Goal: Task Accomplishment & Management: Manage account settings

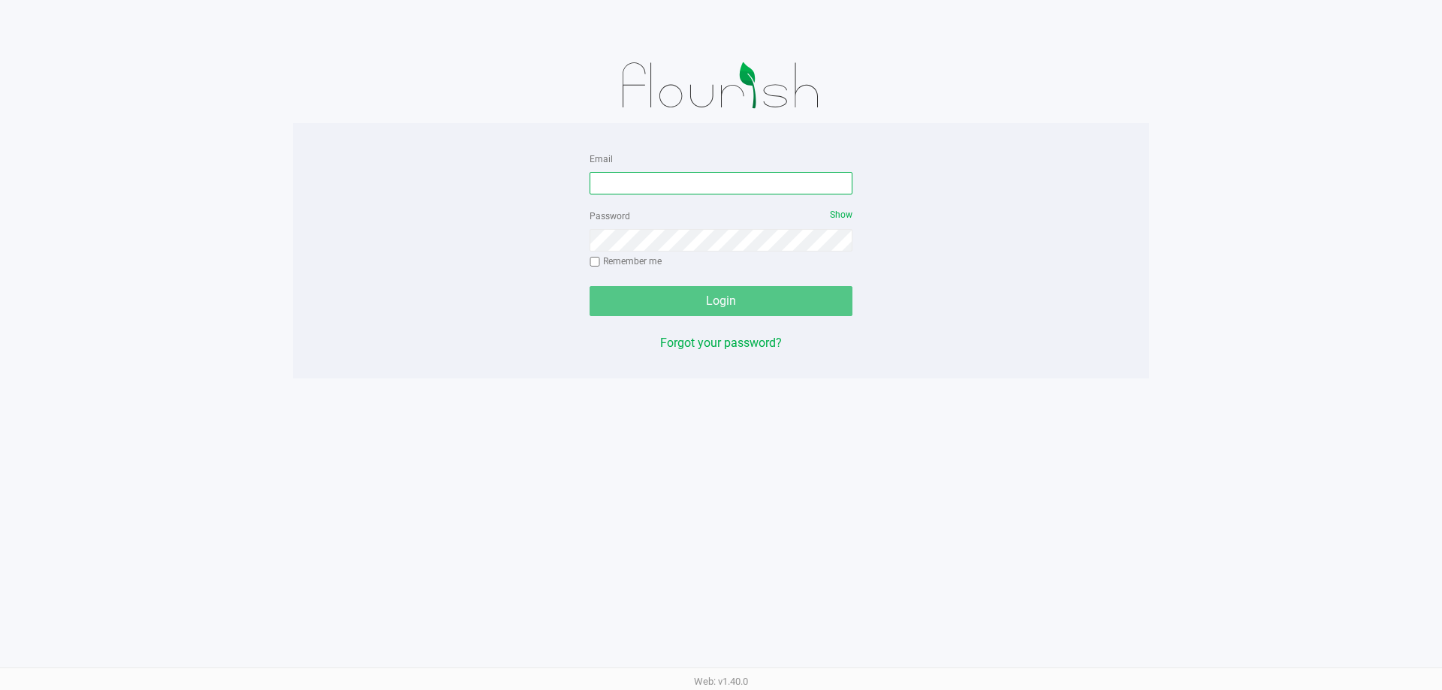
click at [629, 189] on input "Email" at bounding box center [721, 183] width 263 height 23
type input "[EMAIL_ADDRESS][DOMAIN_NAME]"
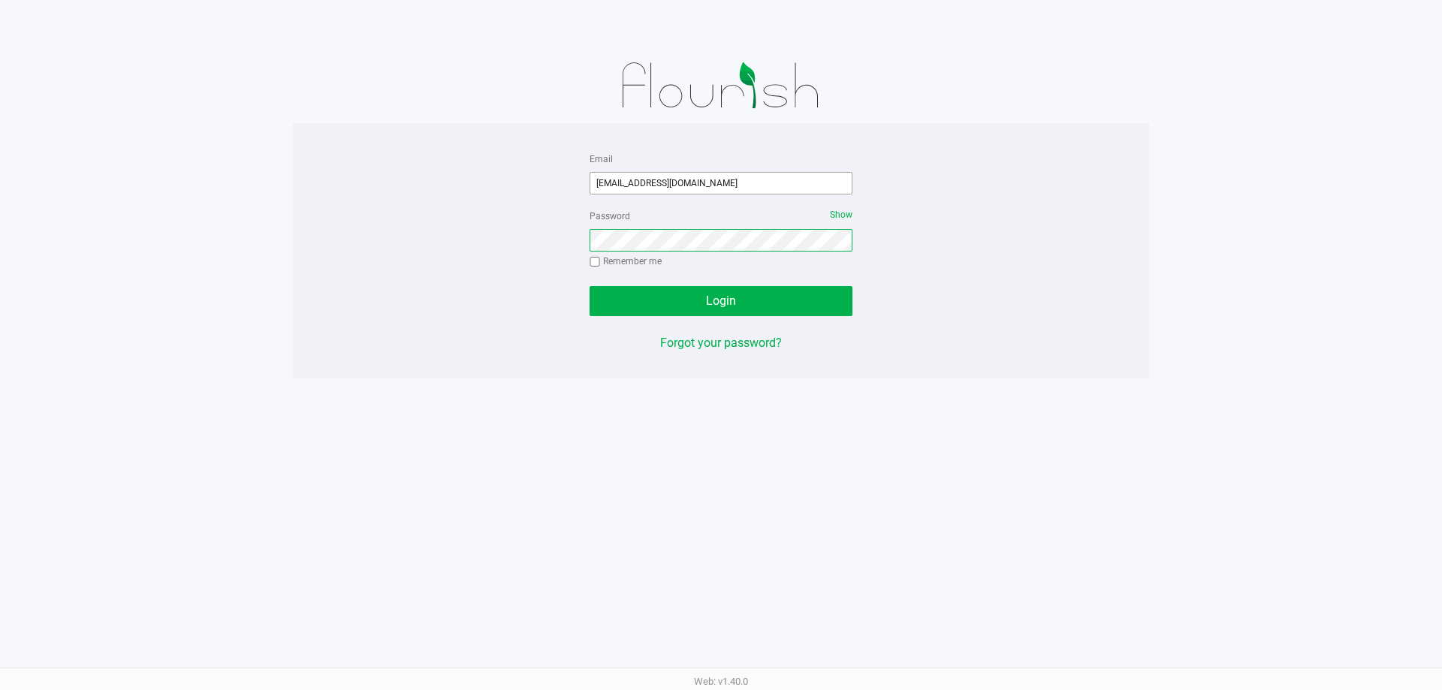
click at [590, 286] on button "Login" at bounding box center [721, 301] width 263 height 30
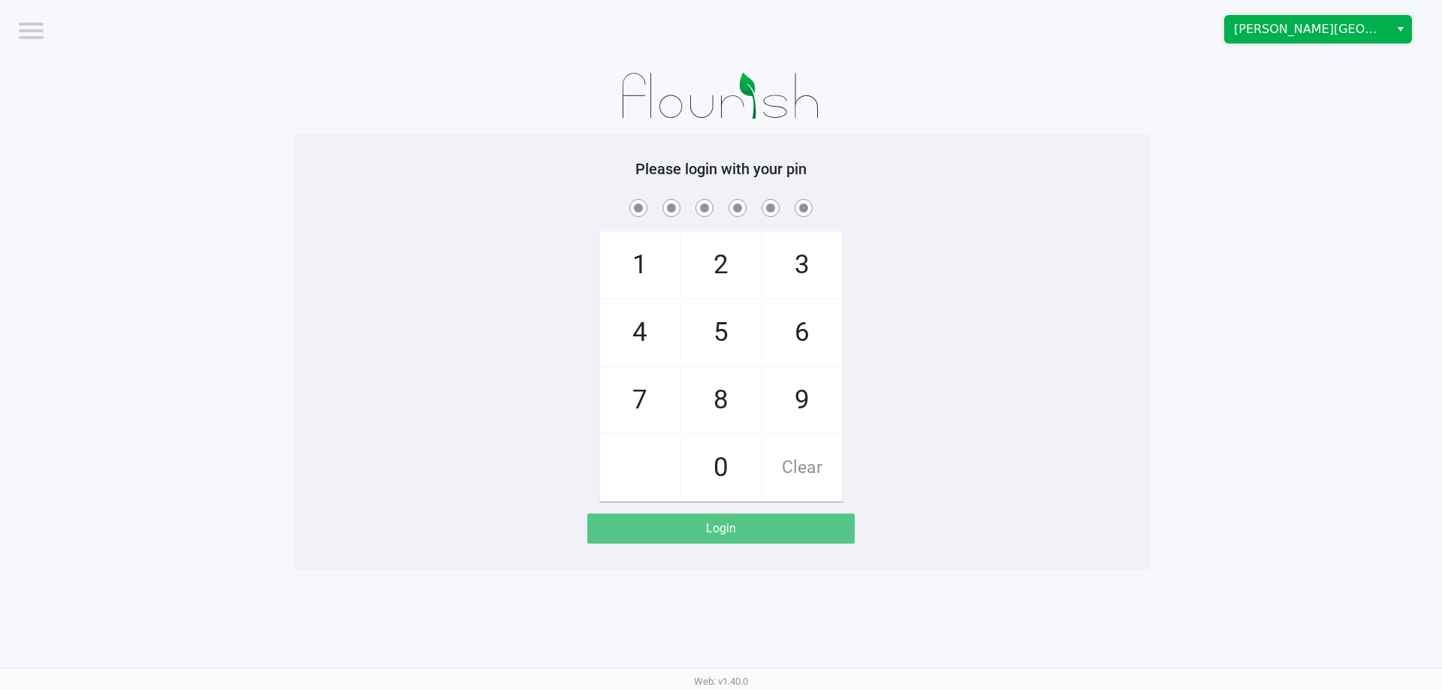
click at [1374, 29] on span "[PERSON_NAME][GEOGRAPHIC_DATA]" at bounding box center [1307, 29] width 146 height 18
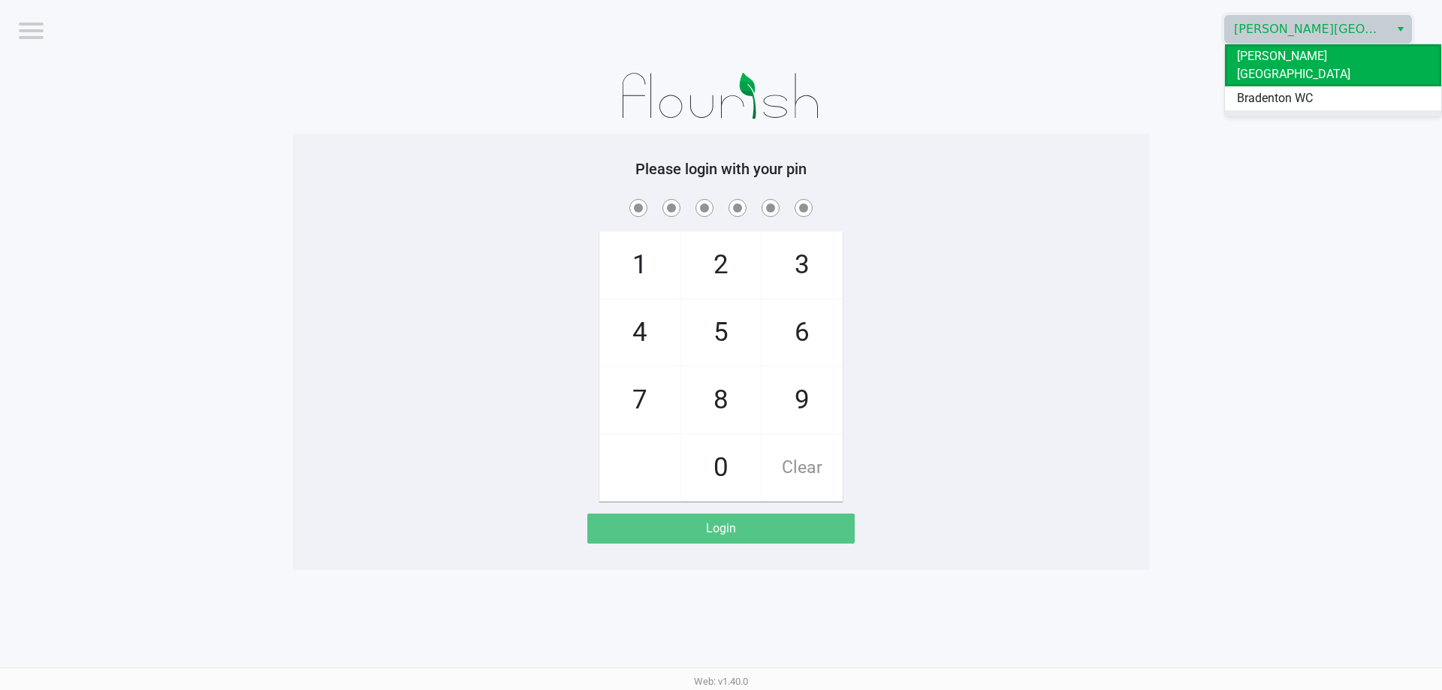
click at [1319, 110] on li "Ft. [PERSON_NAME]" at bounding box center [1333, 122] width 216 height 24
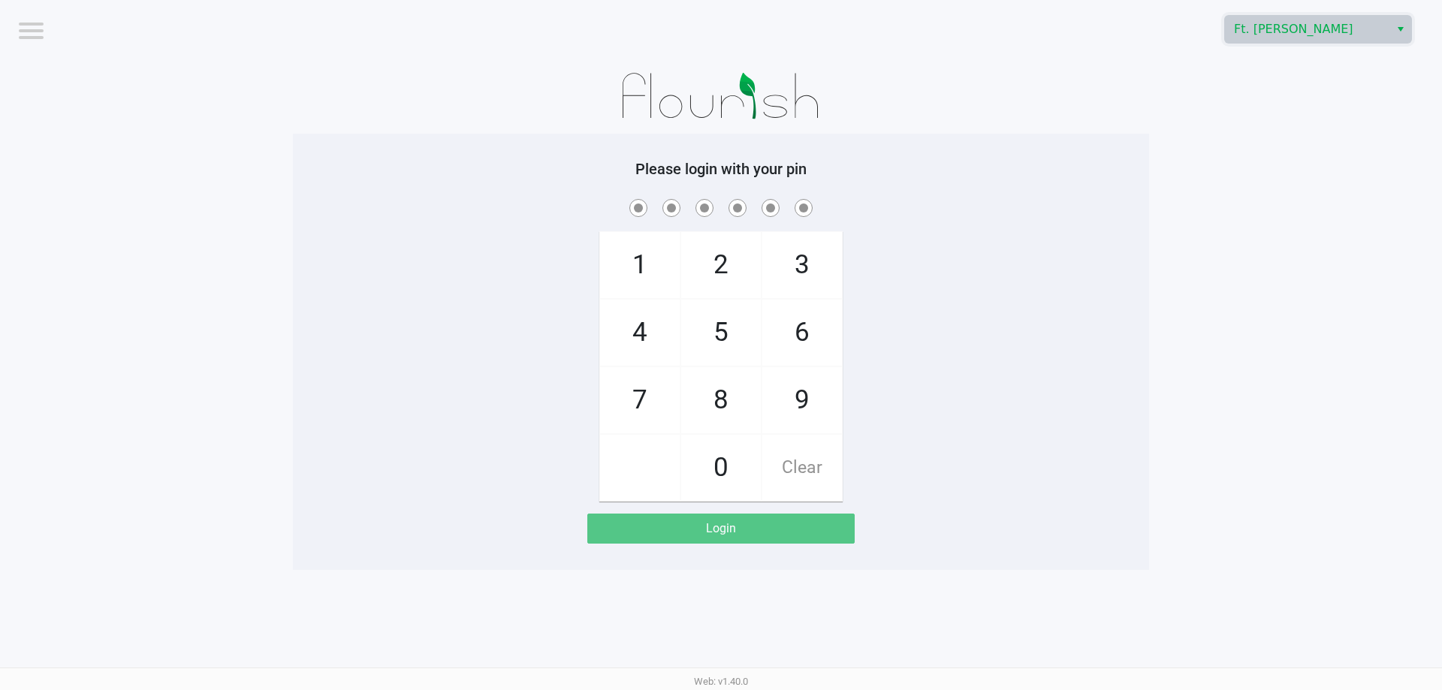
click at [1054, 171] on h5 "Please login with your pin" at bounding box center [721, 169] width 834 height 18
checkbox input "true"
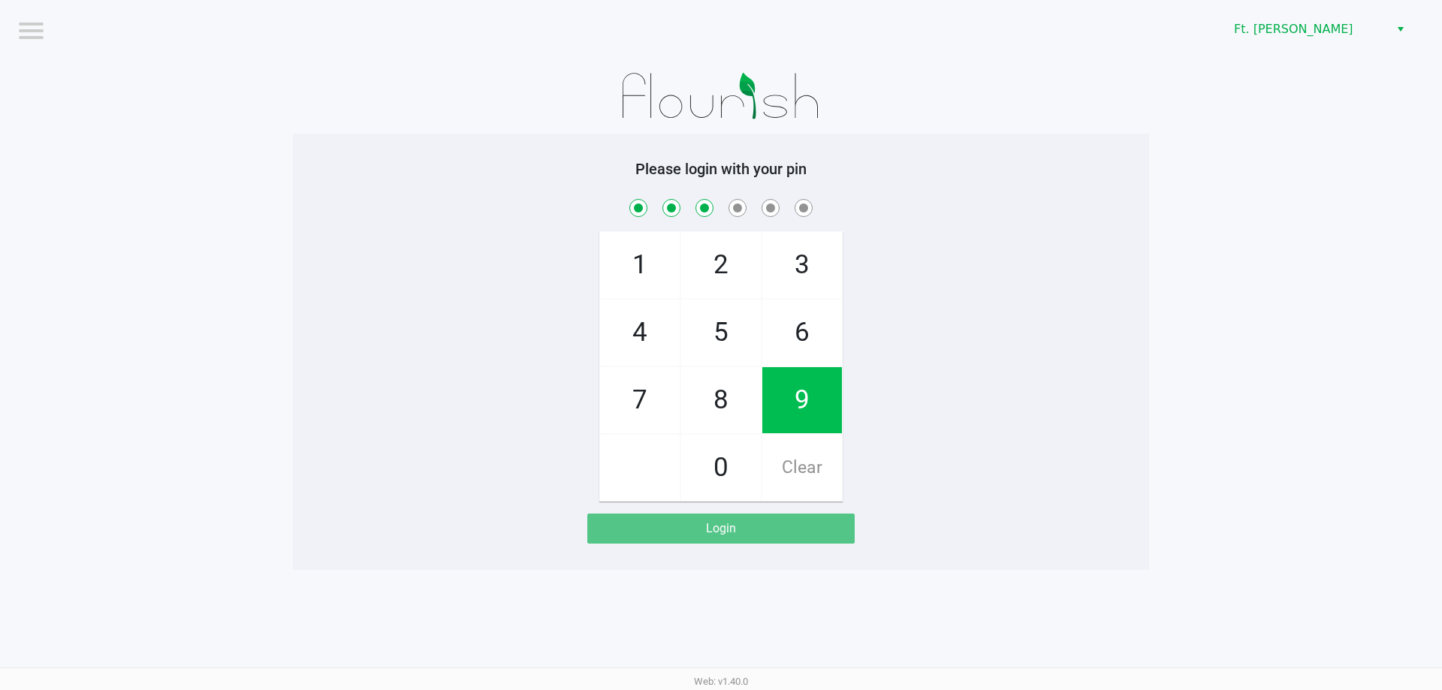
checkbox input "true"
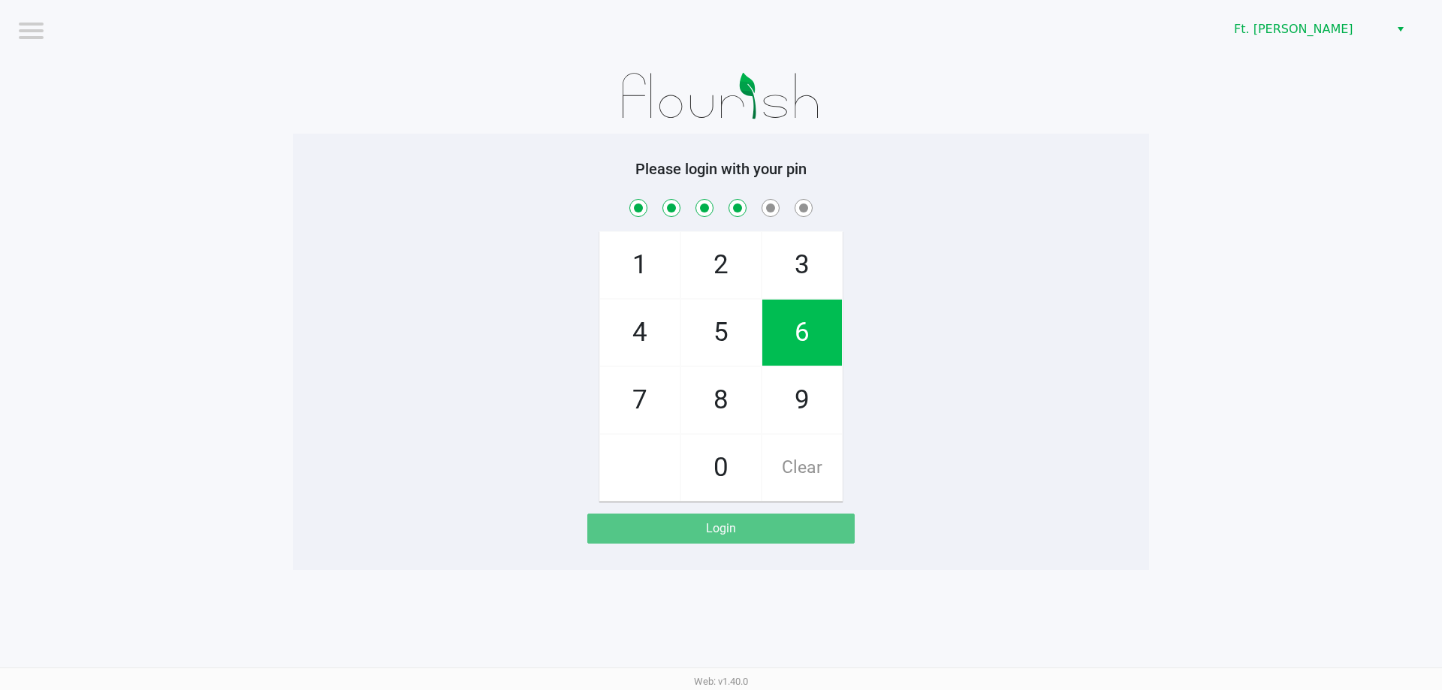
checkbox input "true"
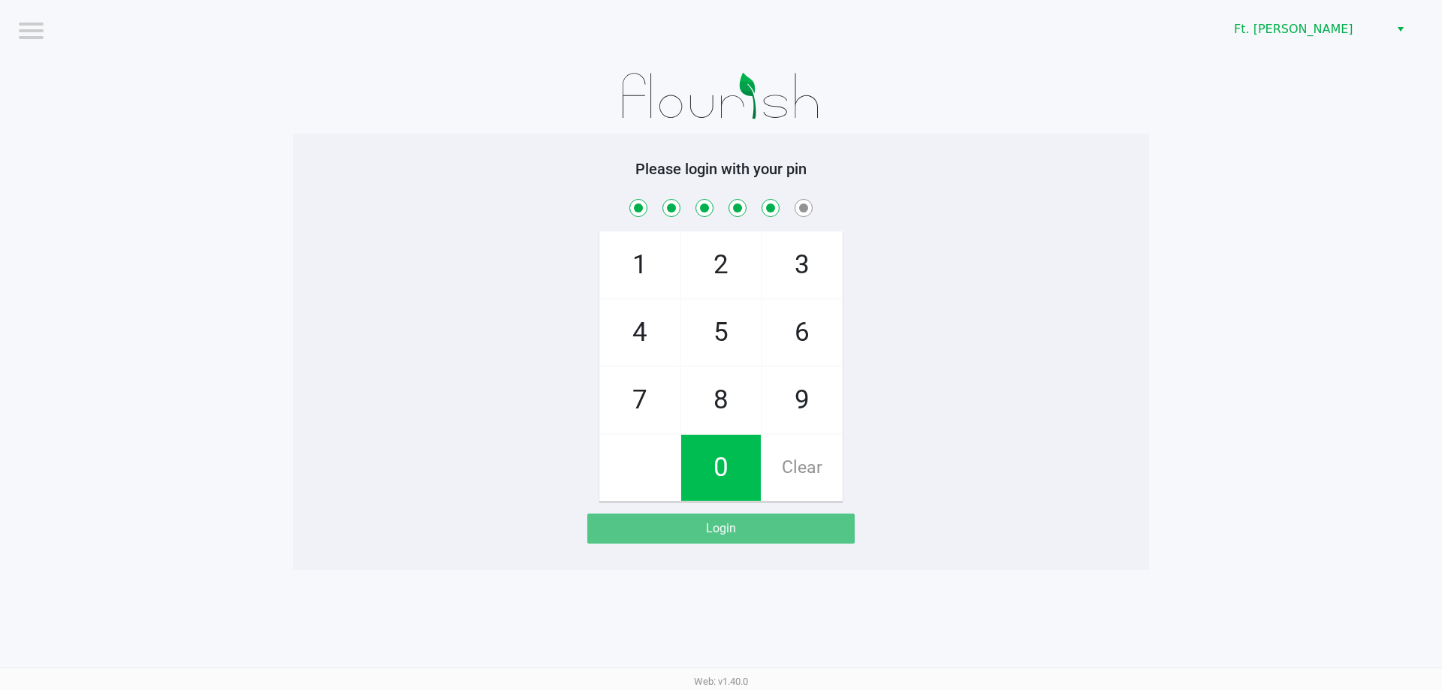
checkbox input "true"
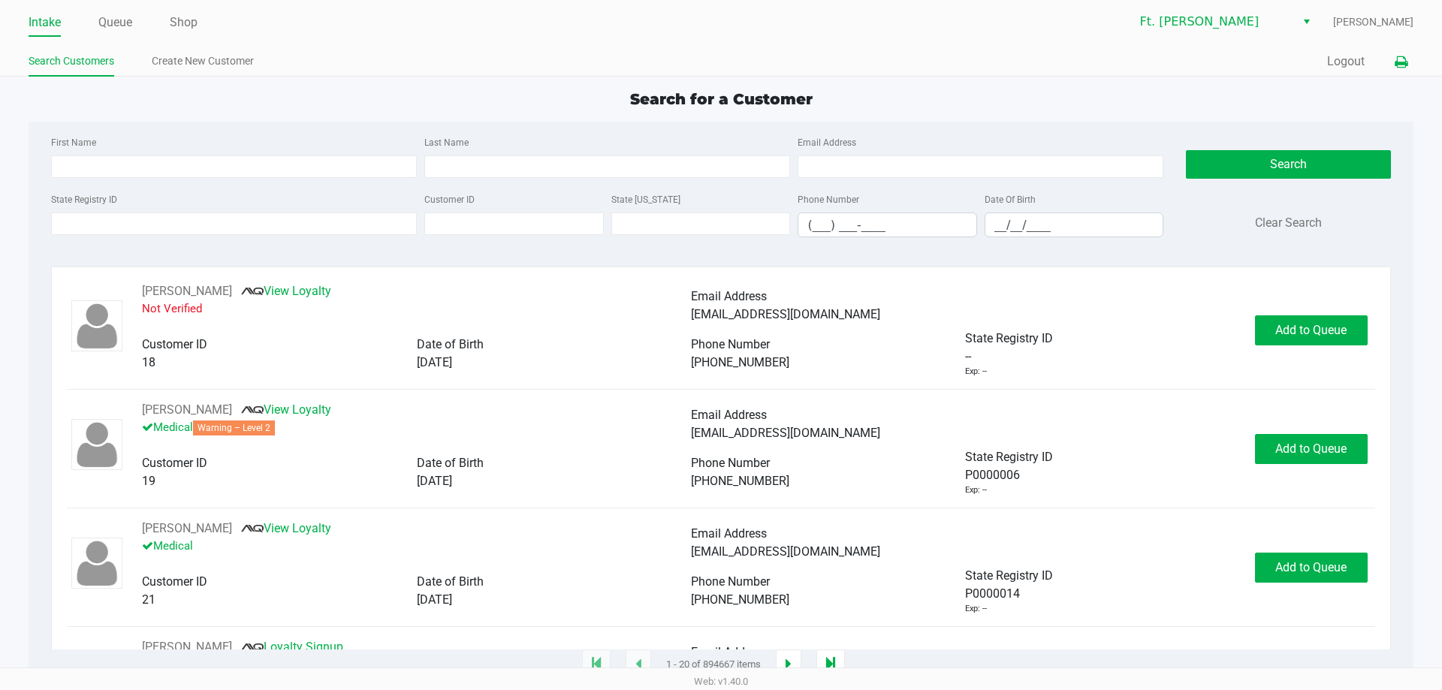
click at [1400, 54] on button at bounding box center [1401, 62] width 25 height 28
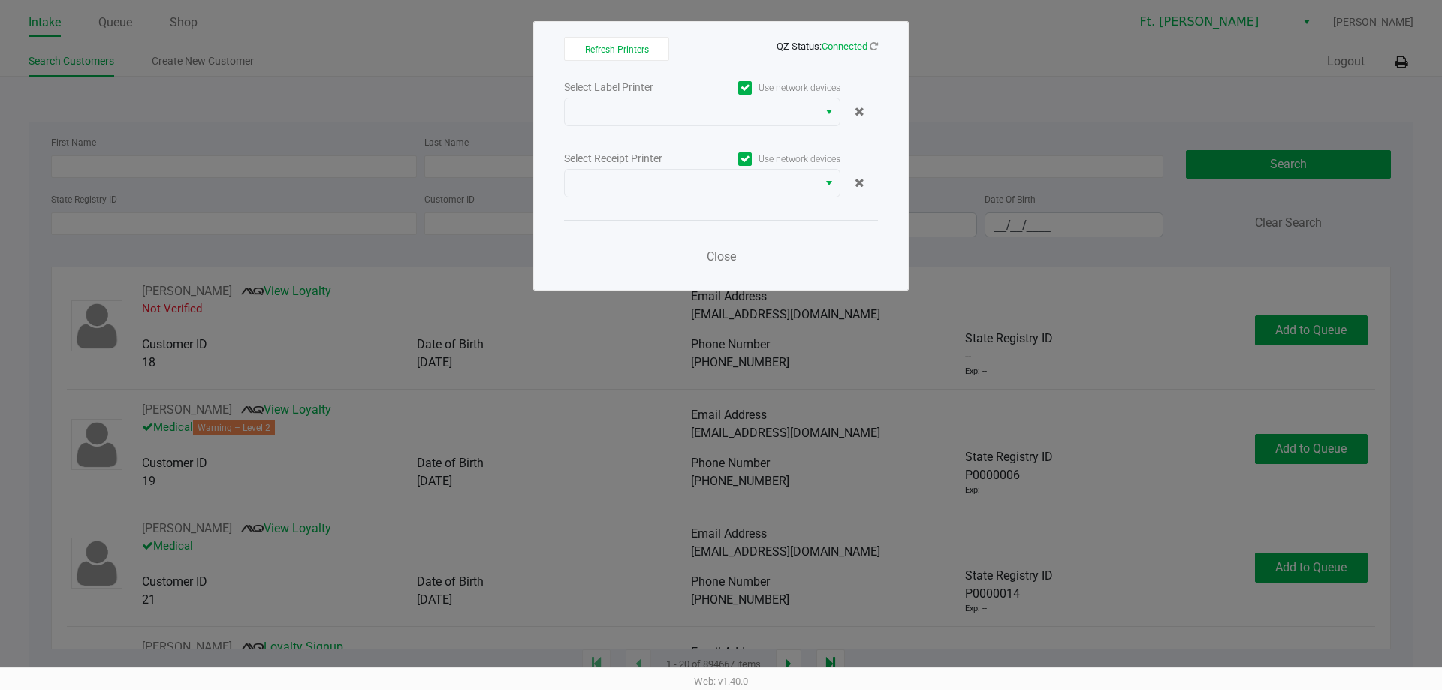
click at [702, 90] on div "Select Label Printer" at bounding box center [633, 88] width 138 height 16
click at [702, 105] on span at bounding box center [691, 112] width 235 height 18
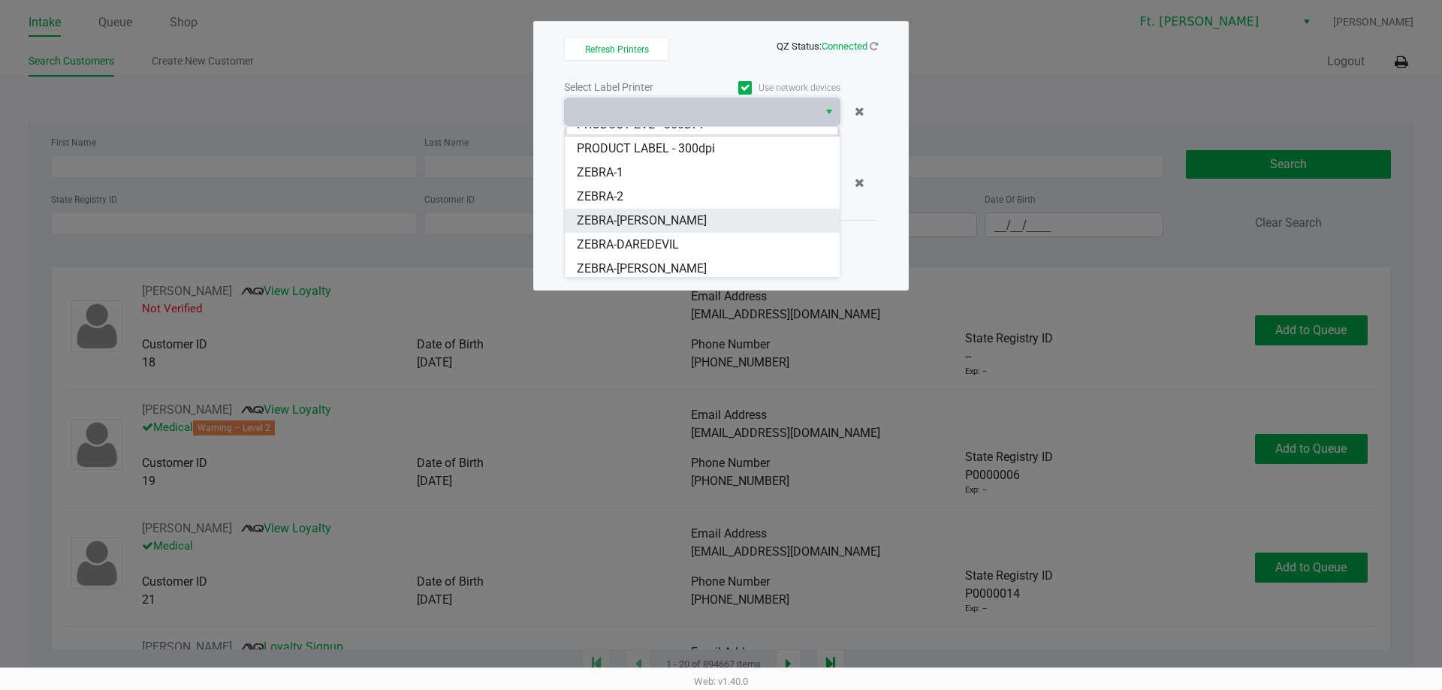
scroll to position [18, 0]
click at [669, 235] on span "ZEBRA-DAREDEVIL" at bounding box center [628, 241] width 102 height 18
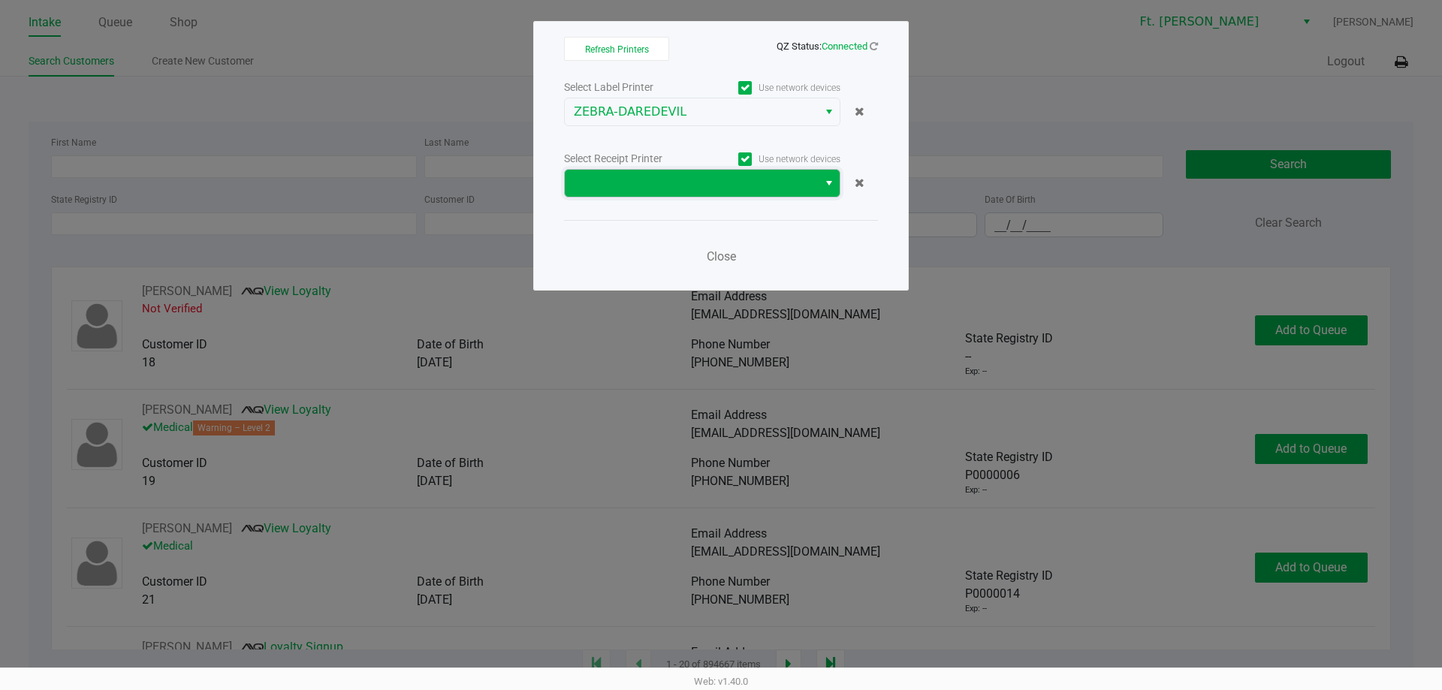
click at [671, 179] on span at bounding box center [691, 183] width 235 height 18
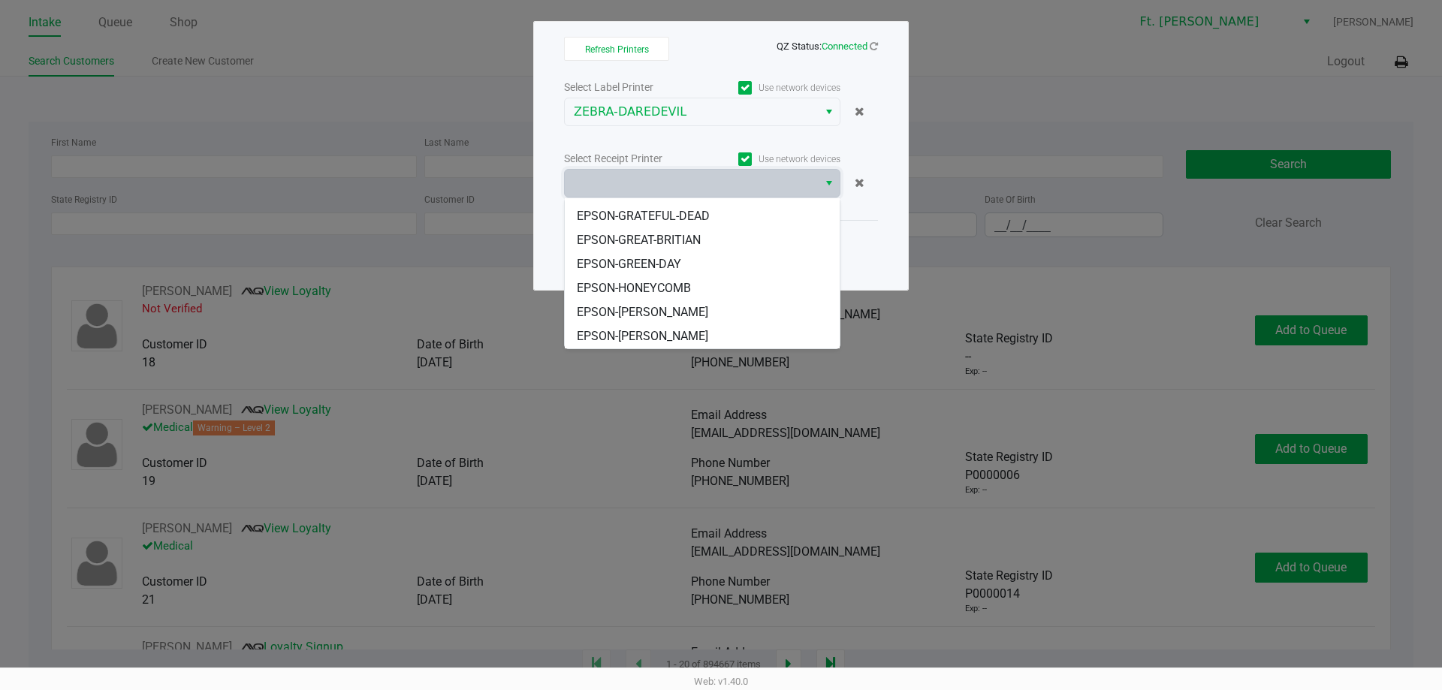
drag, startPoint x: 684, startPoint y: 209, endPoint x: 686, endPoint y: 258, distance: 49.6
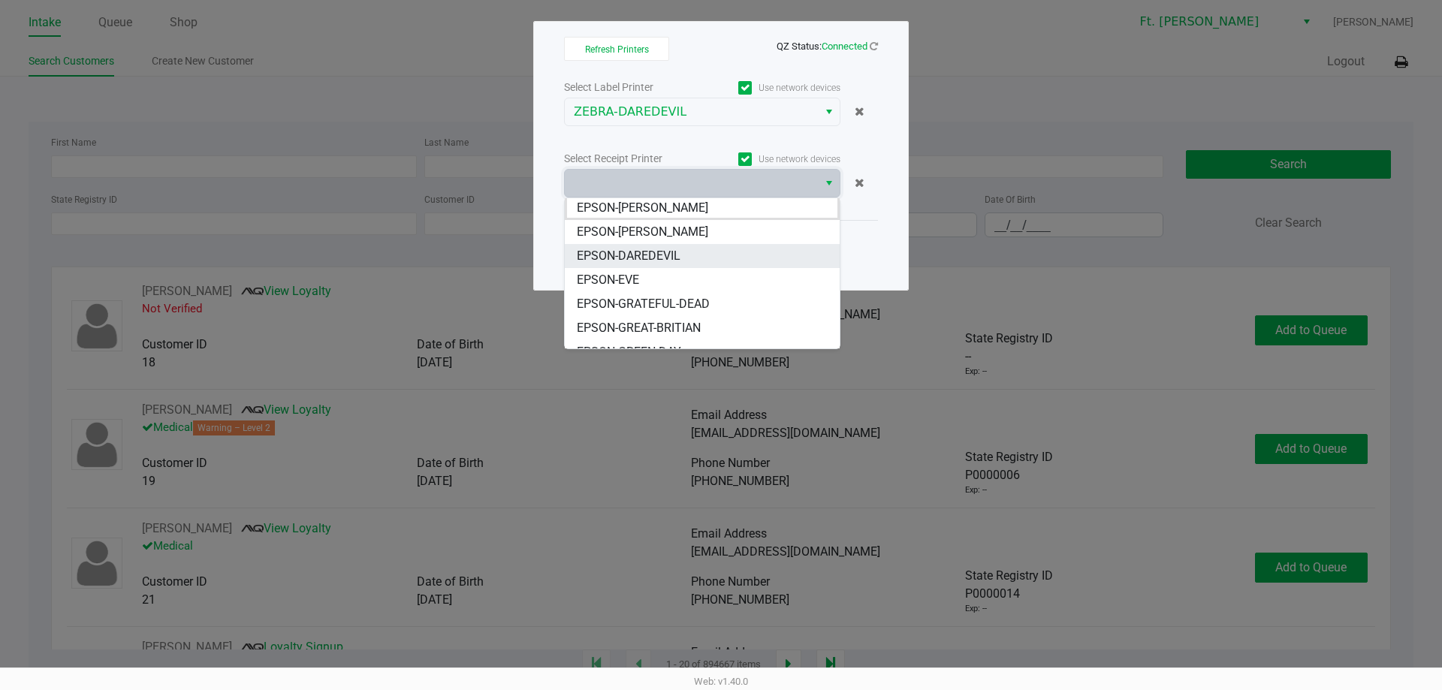
scroll to position [0, 0]
click at [684, 259] on li "EPSON-DAREDEVIL" at bounding box center [702, 258] width 275 height 24
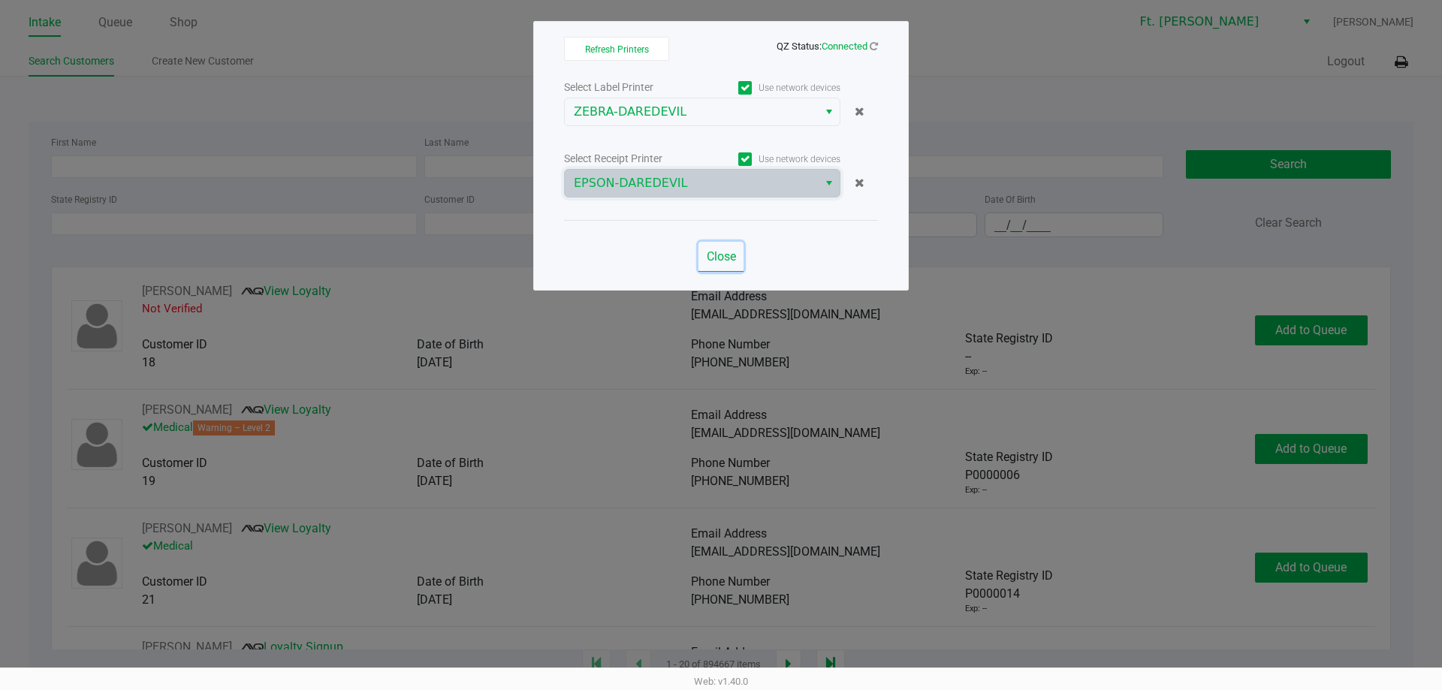
click at [719, 256] on span "Close" at bounding box center [721, 256] width 29 height 14
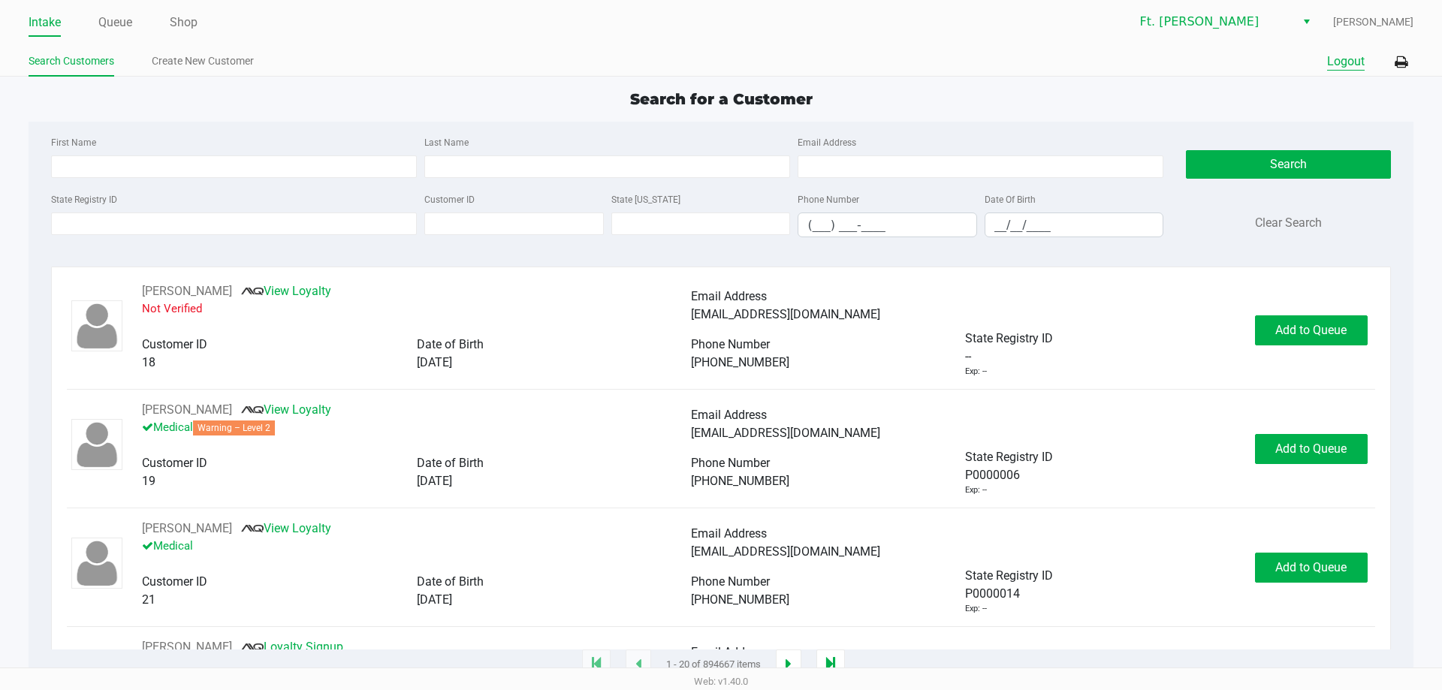
click at [1355, 63] on button "Logout" at bounding box center [1346, 62] width 38 height 18
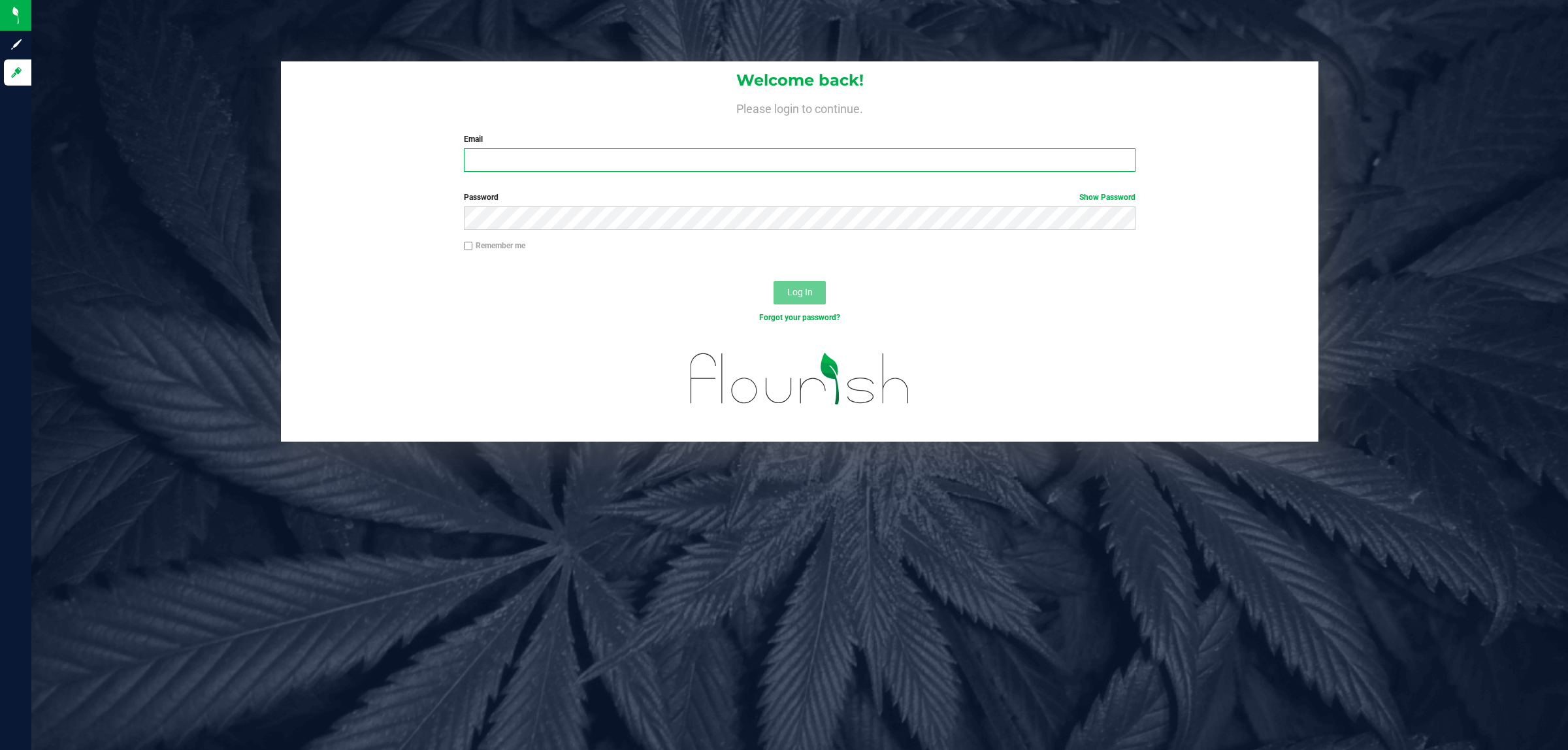
click at [670, 157] on input "Email" at bounding box center [799, 160] width 672 height 23
type input "[EMAIL_ADDRESS][DOMAIN_NAME]"
click at [773, 281] on button "Log In" at bounding box center [799, 292] width 52 height 23
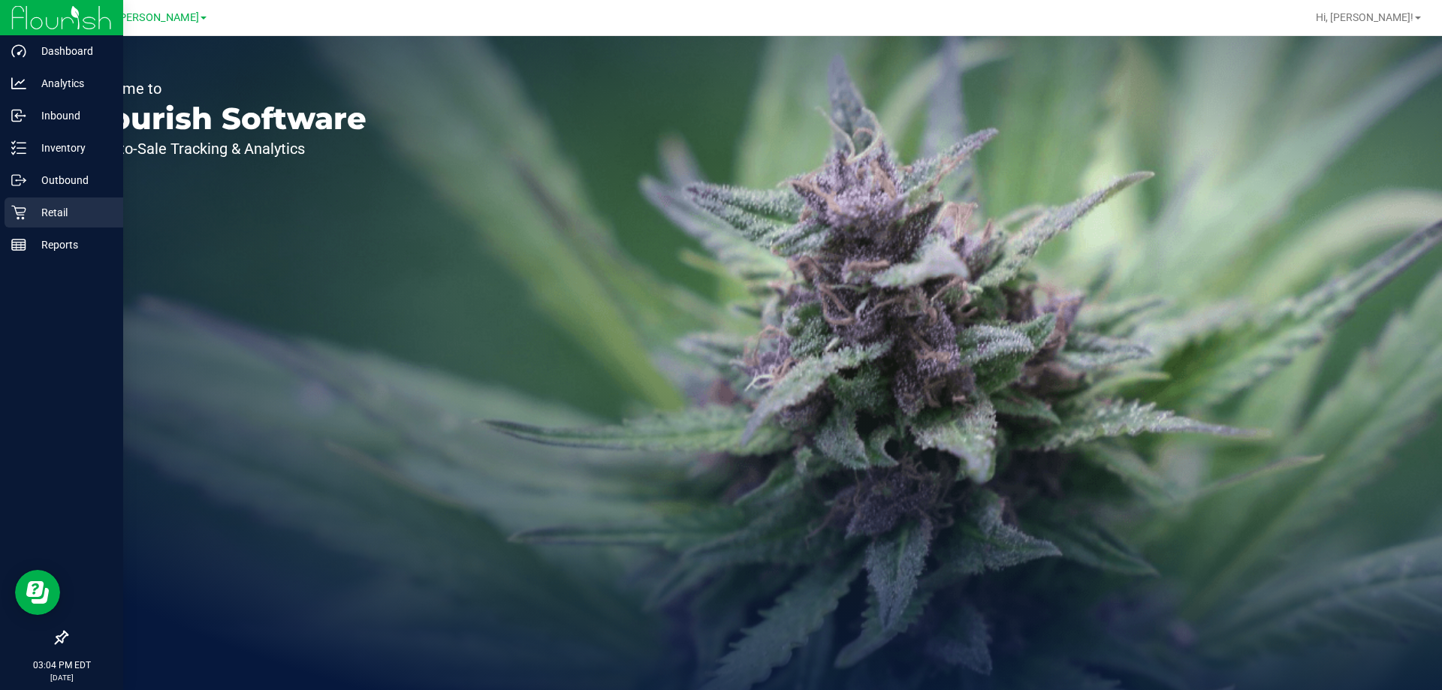
click at [24, 224] on div "Retail" at bounding box center [64, 213] width 119 height 30
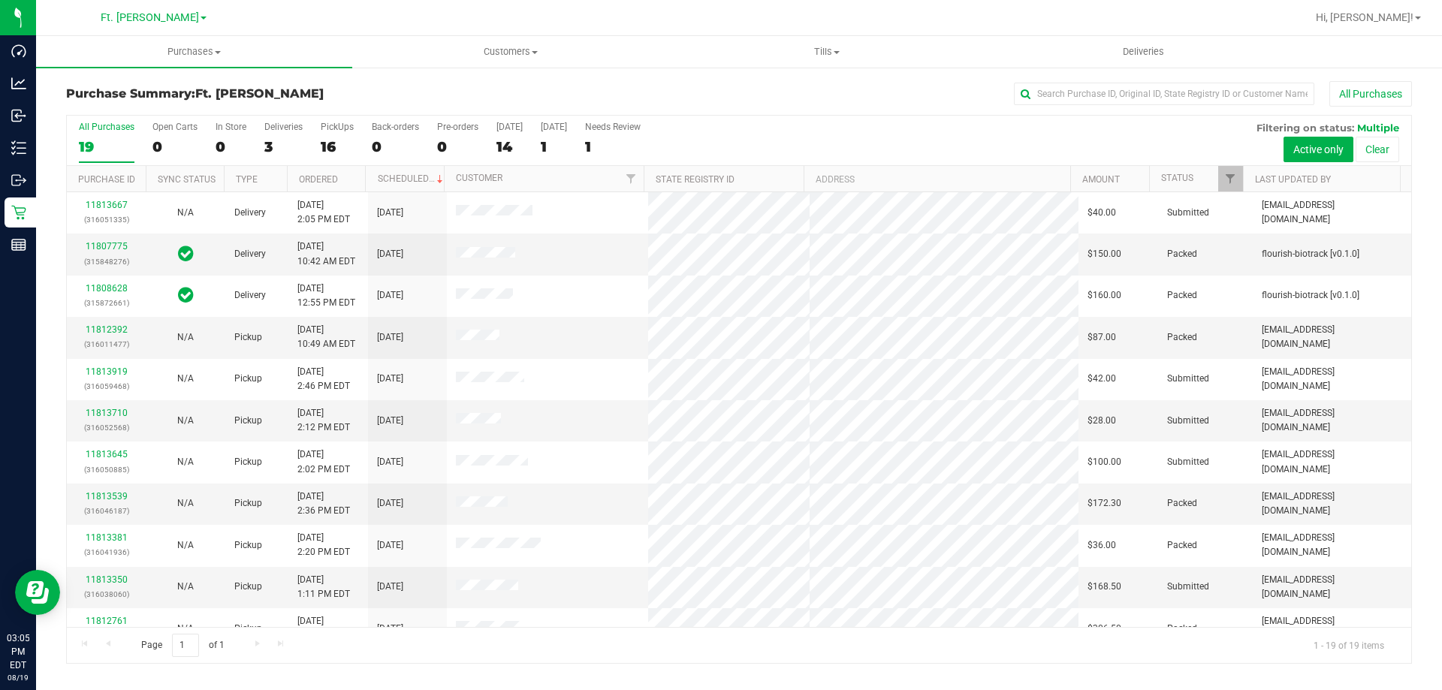
click at [677, 92] on div "All Purchases" at bounding box center [964, 94] width 898 height 26
click at [1232, 97] on input "text" at bounding box center [1164, 94] width 300 height 23
paste input "11813978"
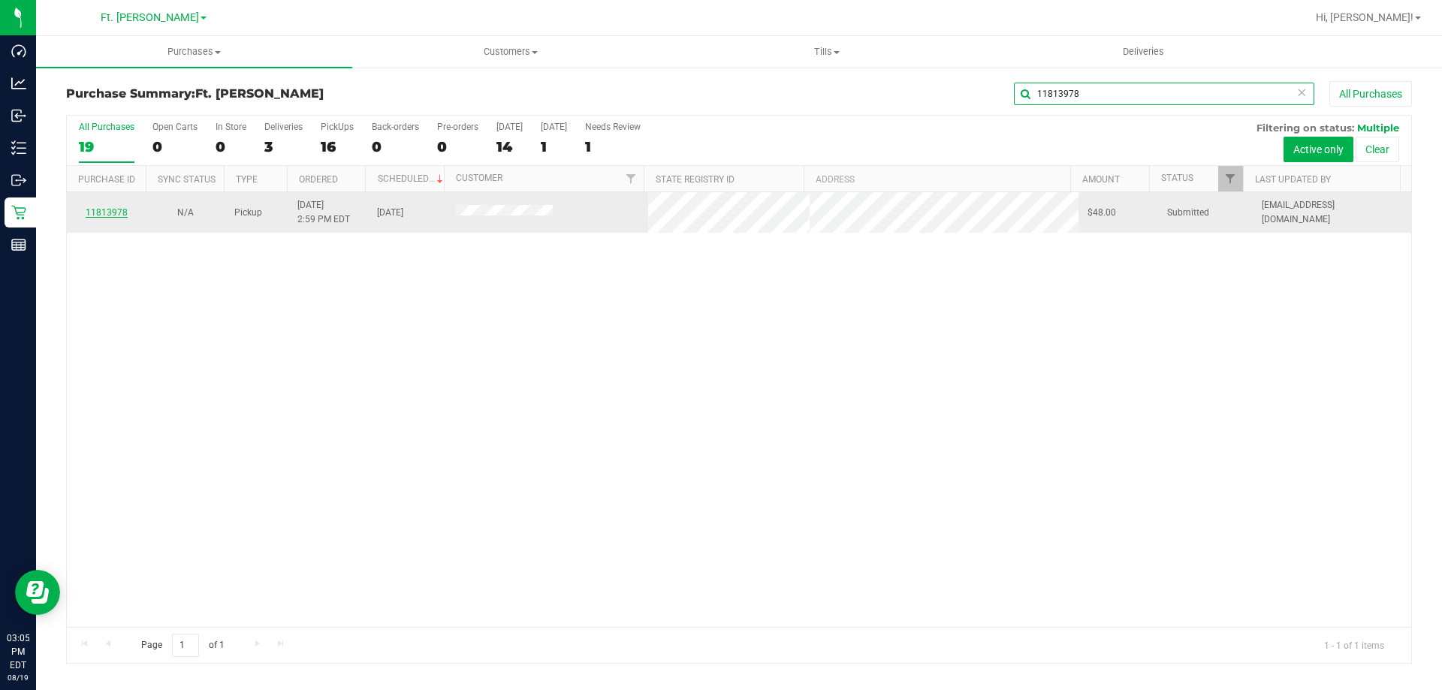
type input "11813978"
click at [110, 215] on link "11813978" at bounding box center [107, 212] width 42 height 11
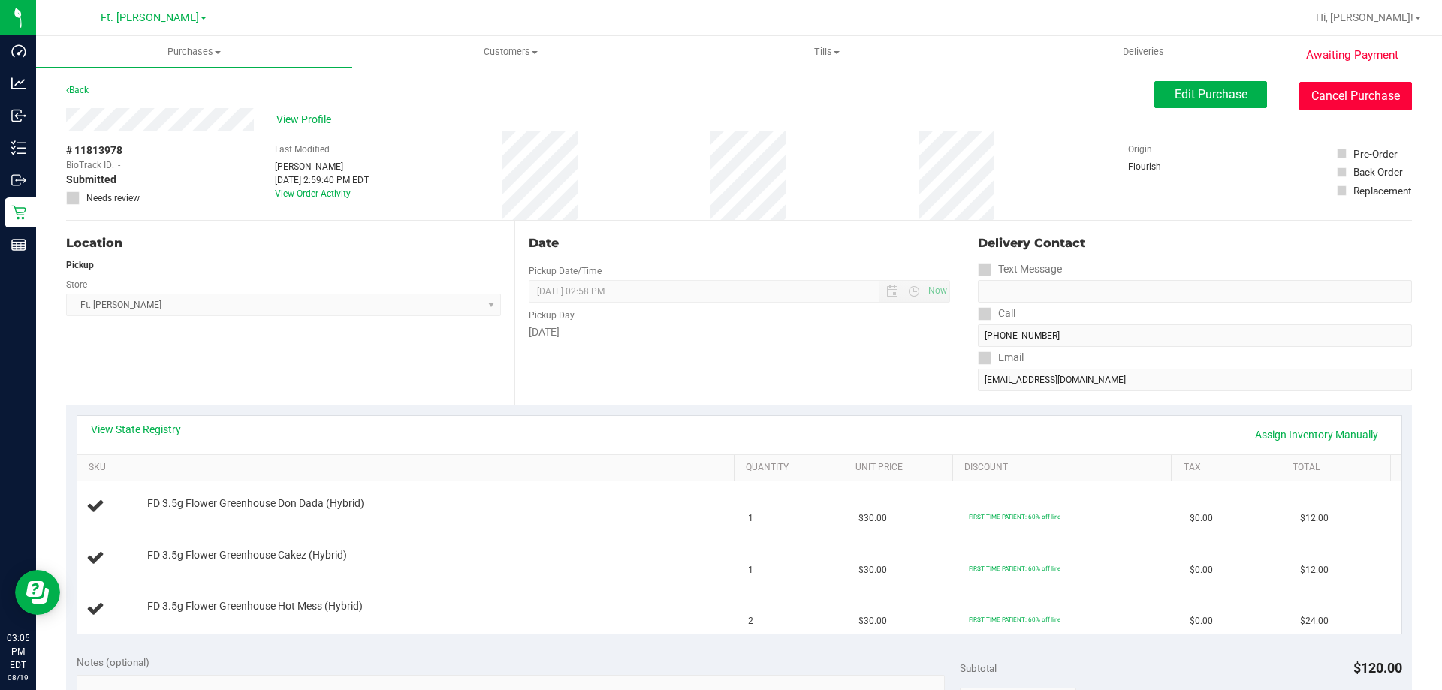
click at [1342, 85] on button "Cancel Purchase" at bounding box center [1355, 96] width 113 height 29
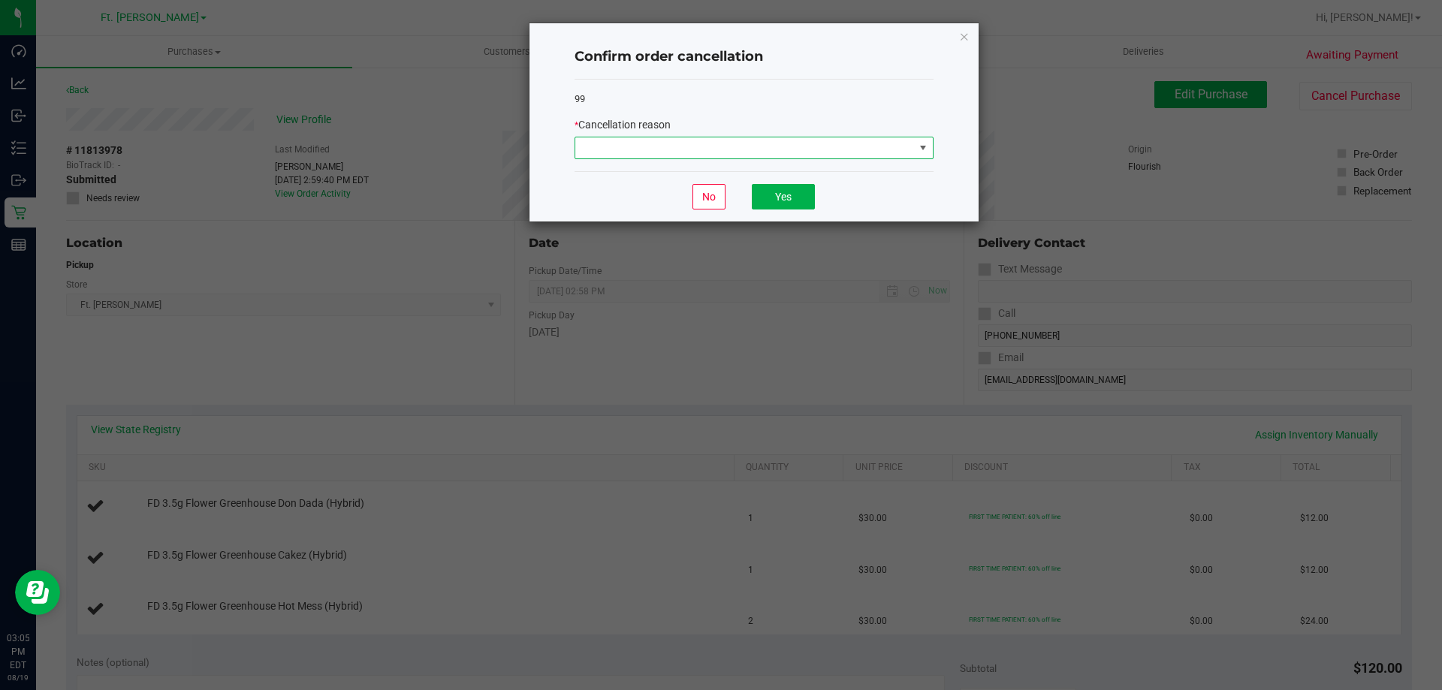
click at [739, 157] on span at bounding box center [744, 147] width 339 height 21
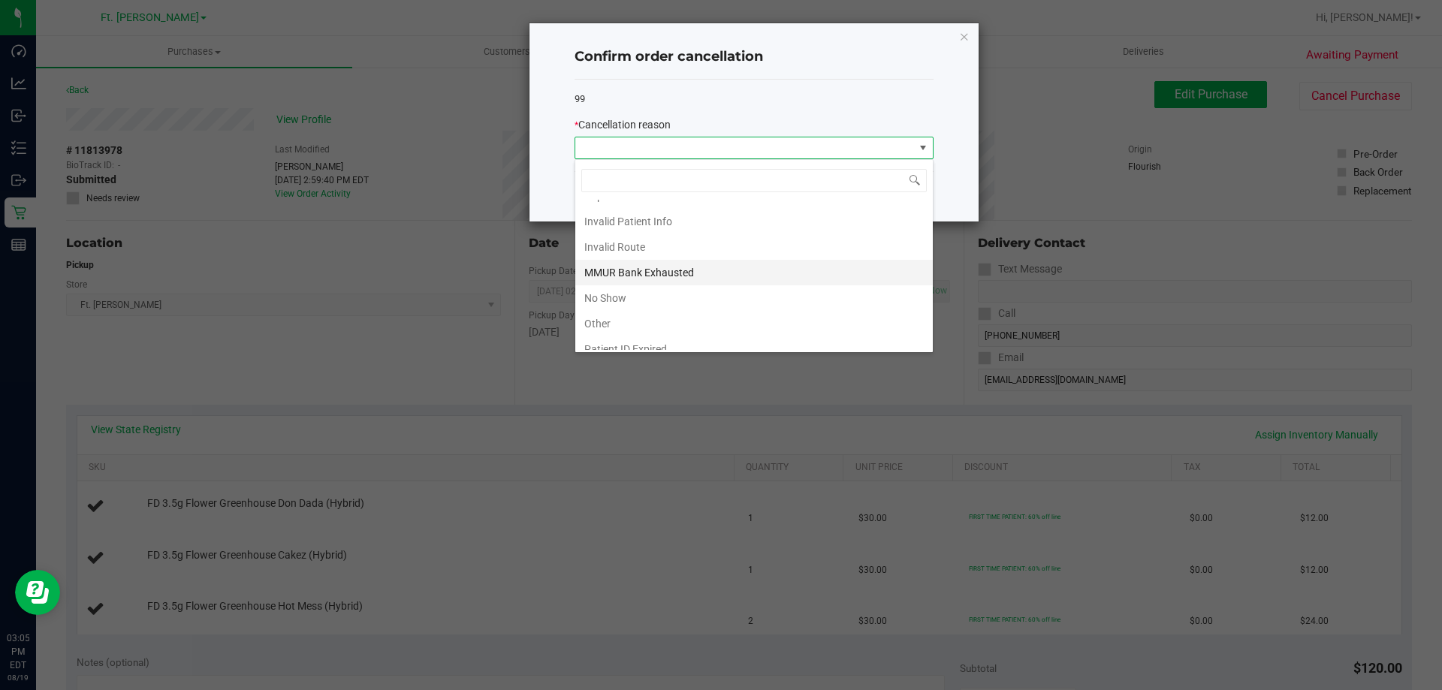
scroll to position [80, 0]
click at [660, 287] on li "Other" at bounding box center [754, 286] width 358 height 26
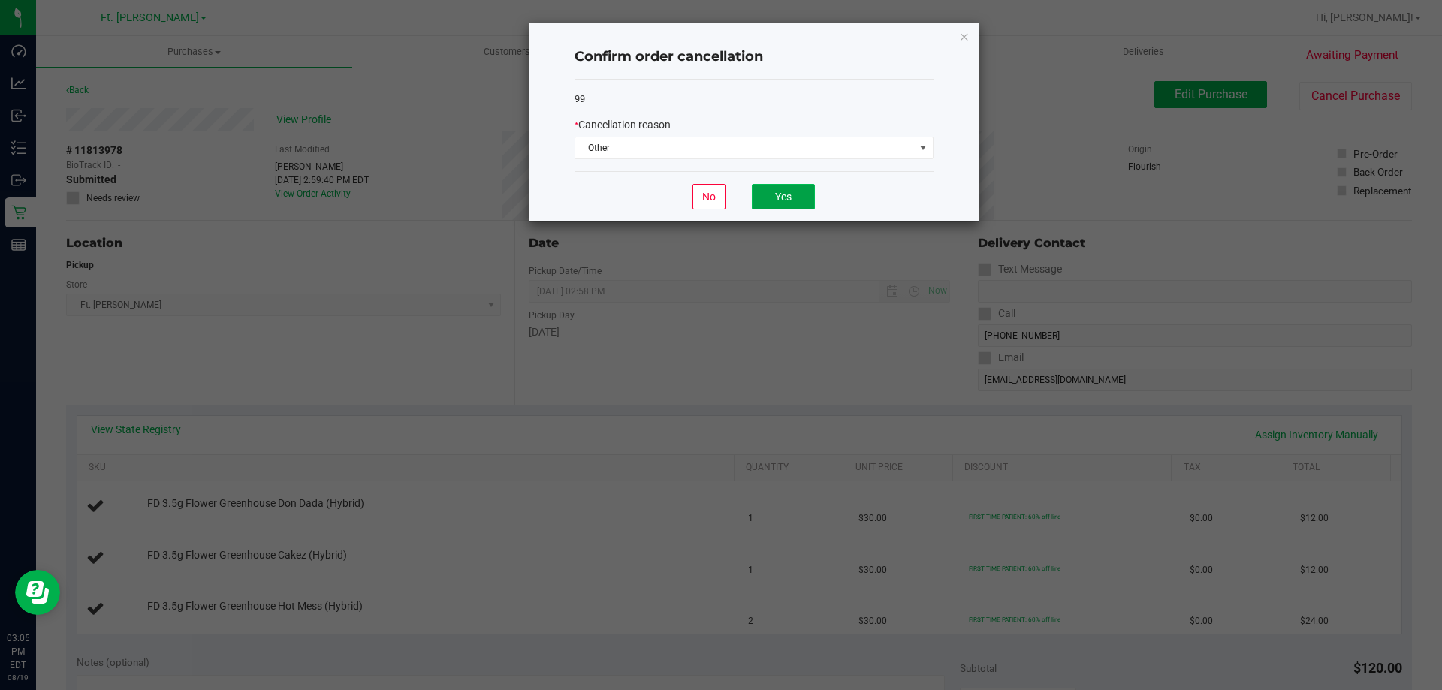
click at [765, 205] on button "Yes" at bounding box center [783, 197] width 63 height 26
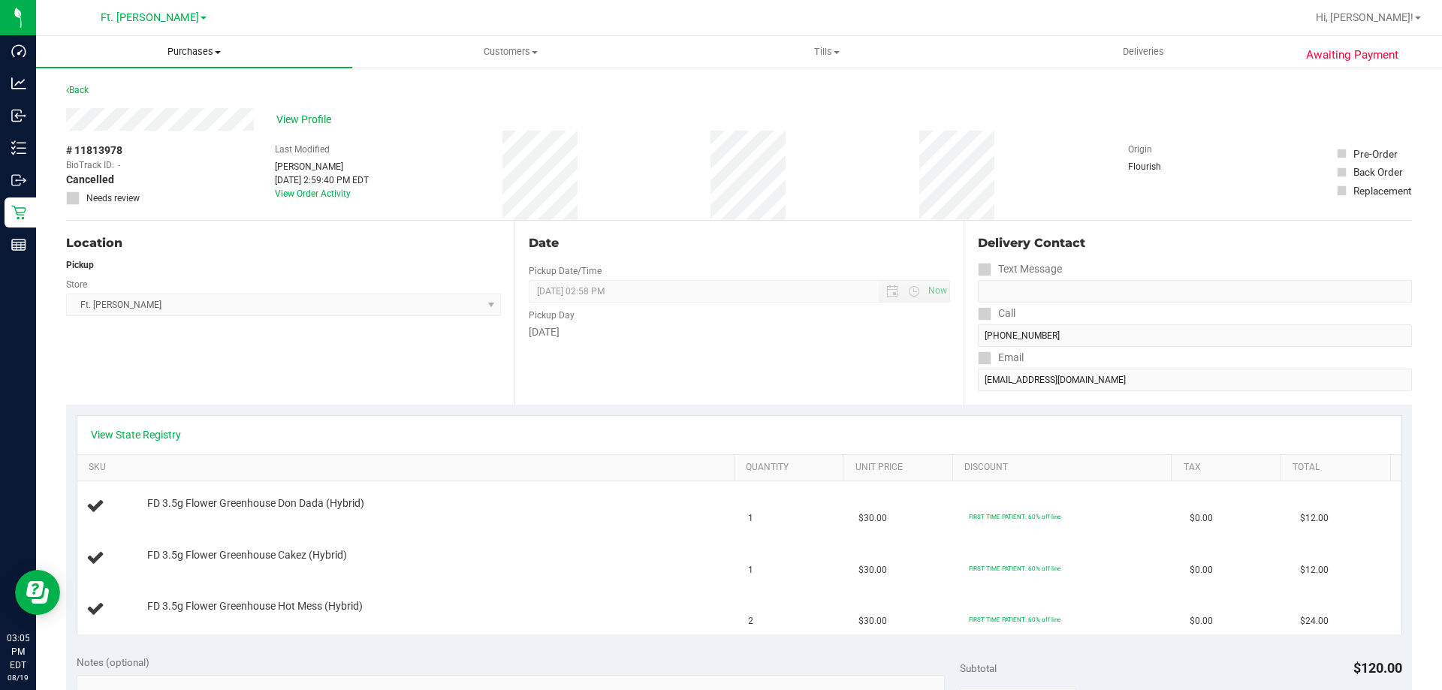
click at [207, 61] on uib-tab-heading "Purchases Summary of purchases Fulfillment All purchases" at bounding box center [194, 52] width 316 height 32
click at [176, 108] on li "Fulfillment" at bounding box center [194, 109] width 316 height 18
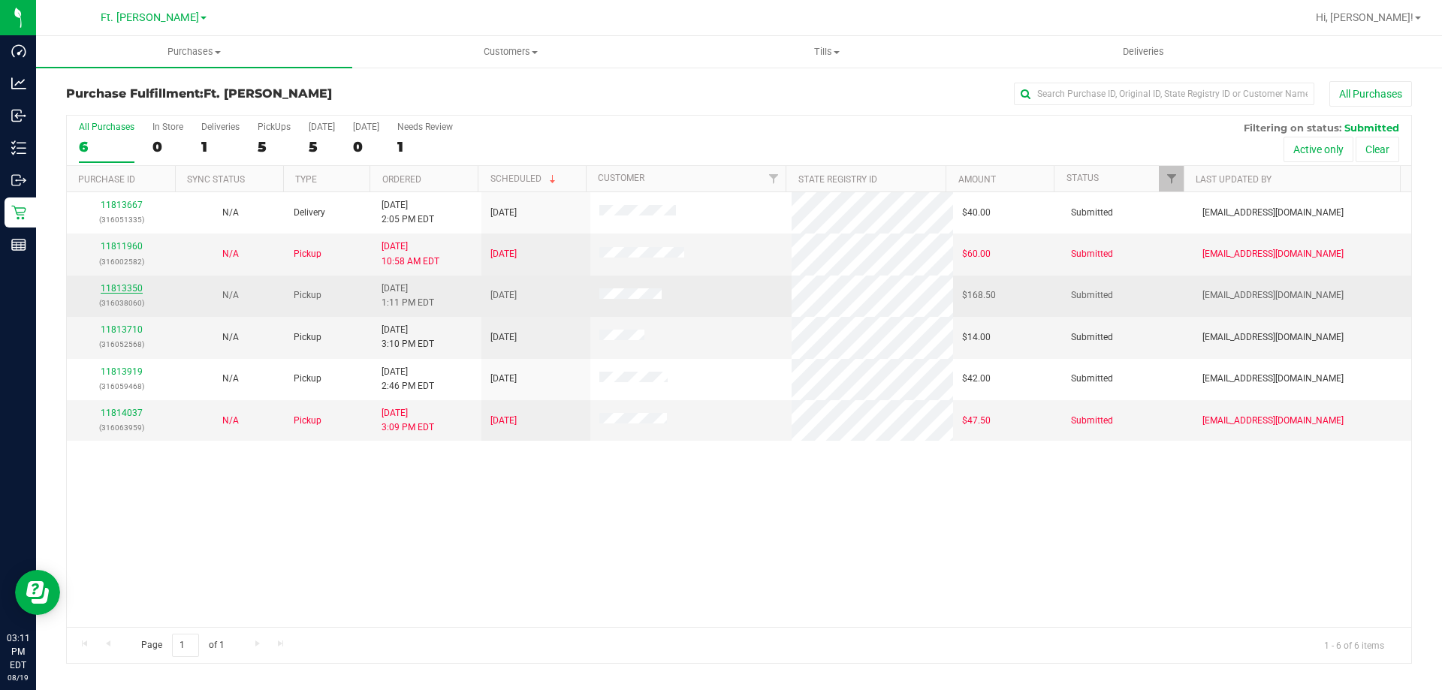
click at [125, 291] on link "11813350" at bounding box center [122, 288] width 42 height 11
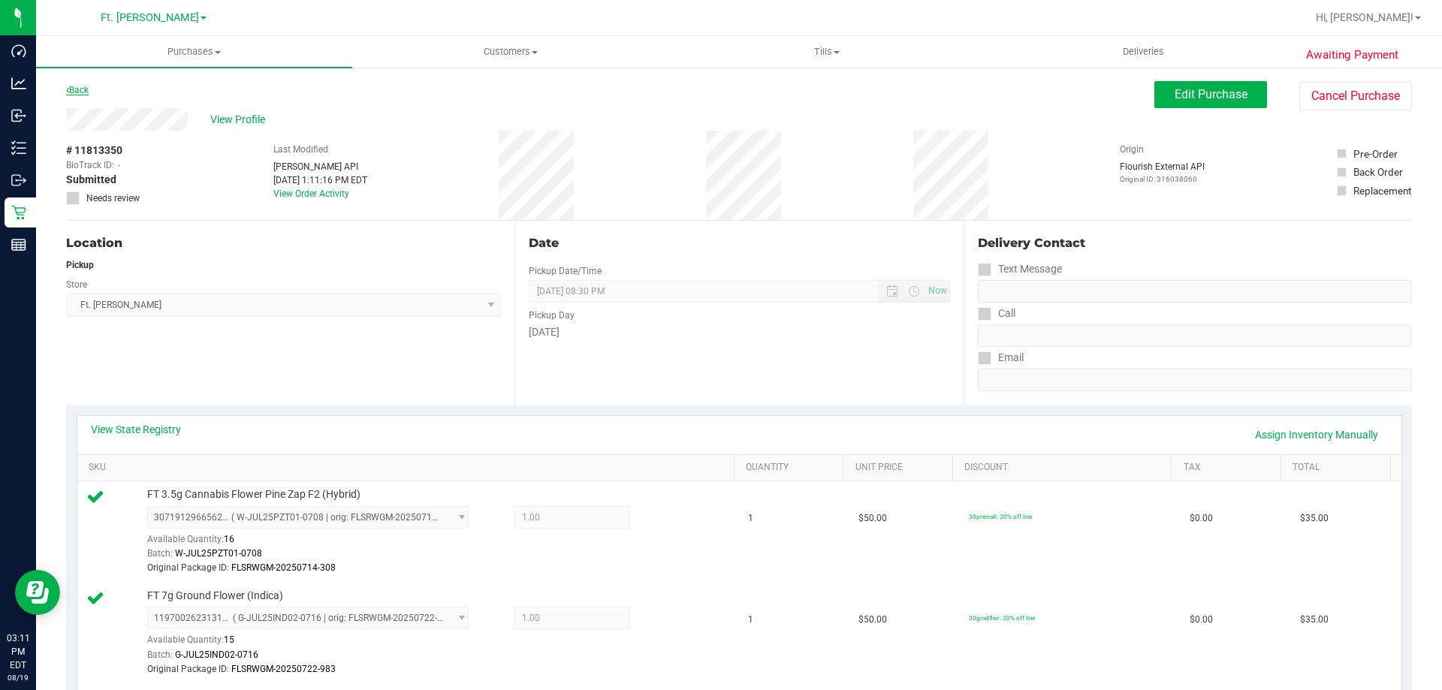
click at [80, 92] on link "Back" at bounding box center [77, 90] width 23 height 11
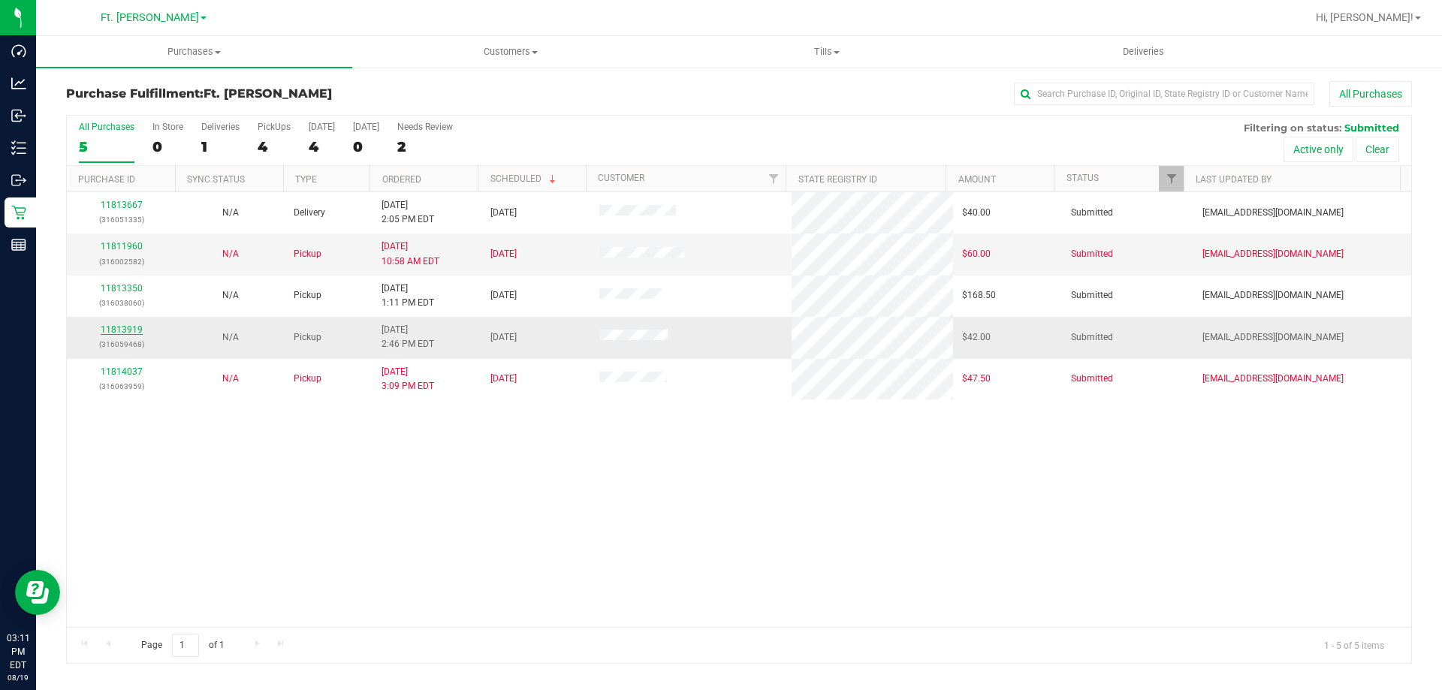
click at [119, 334] on link "11813919" at bounding box center [122, 329] width 42 height 11
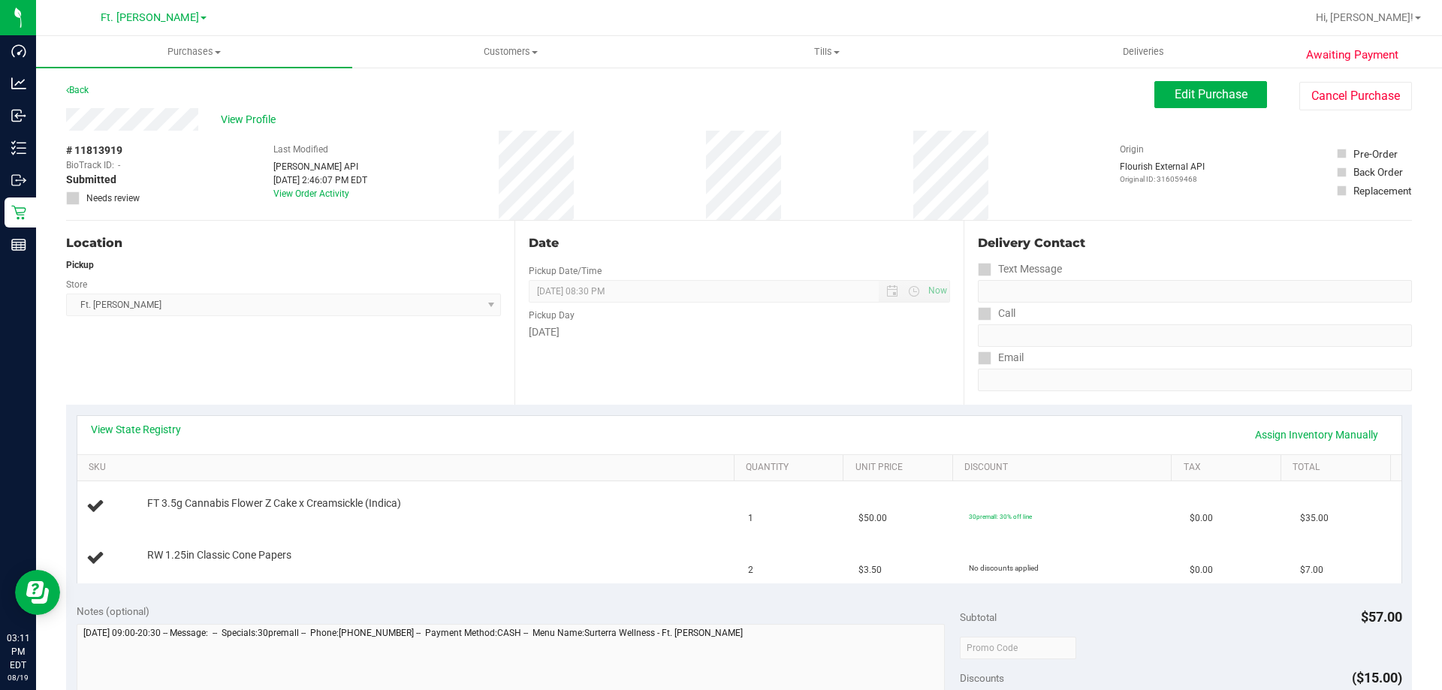
click at [82, 81] on div "Back" at bounding box center [77, 90] width 23 height 18
click at [81, 92] on link "Back" at bounding box center [77, 90] width 23 height 11
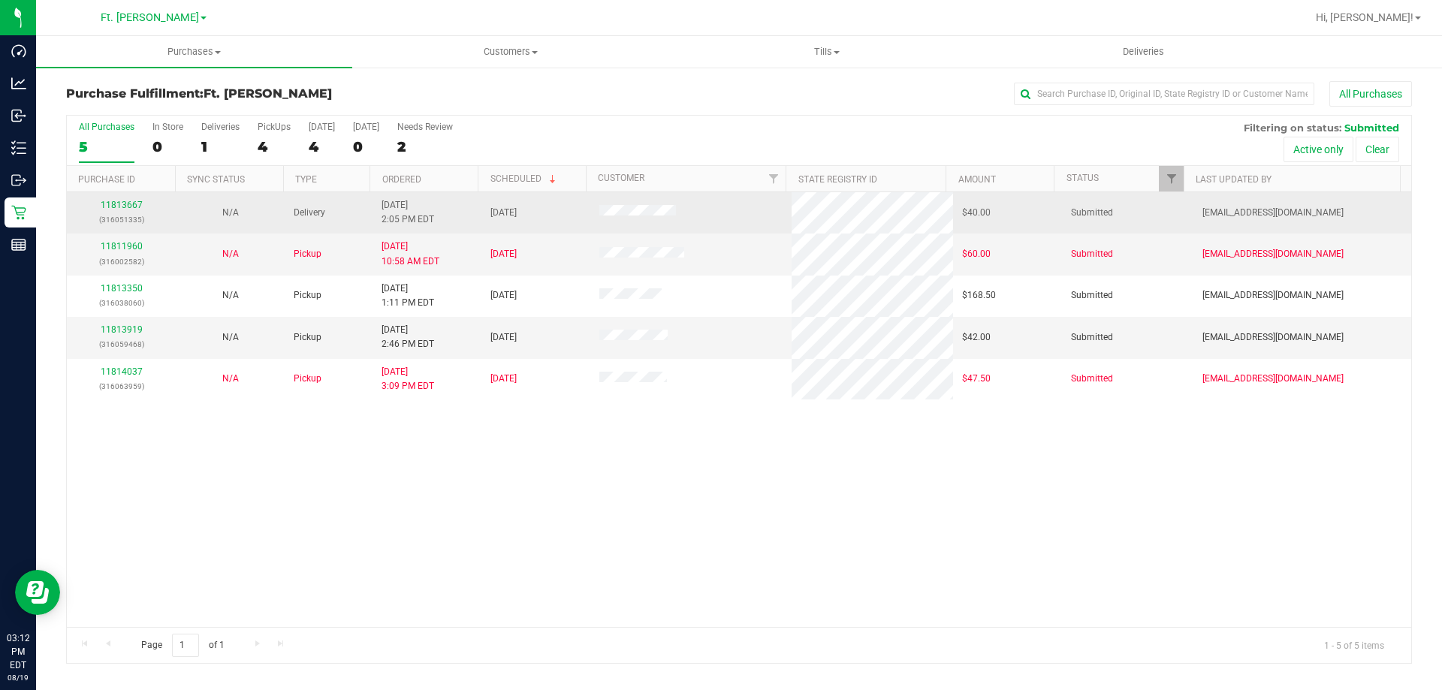
click at [110, 210] on div "11813667 (316051335)" at bounding box center [121, 212] width 91 height 29
click at [112, 207] on link "11813667" at bounding box center [122, 205] width 42 height 11
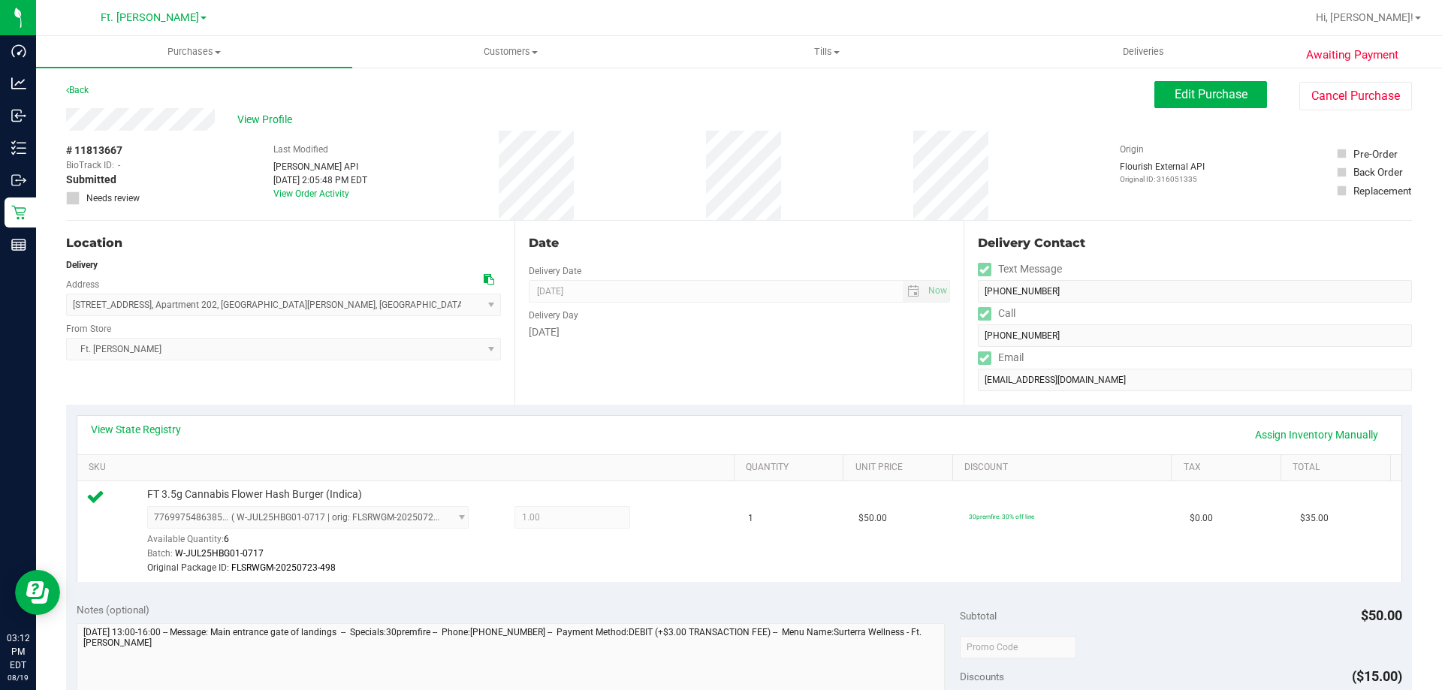
click at [81, 78] on div "Awaiting Payment Back Edit Purchase Cancel Purchase View Profile # 11813667 Bio…" at bounding box center [739, 654] width 1406 height 1177
click at [81, 90] on link "Back" at bounding box center [77, 90] width 23 height 11
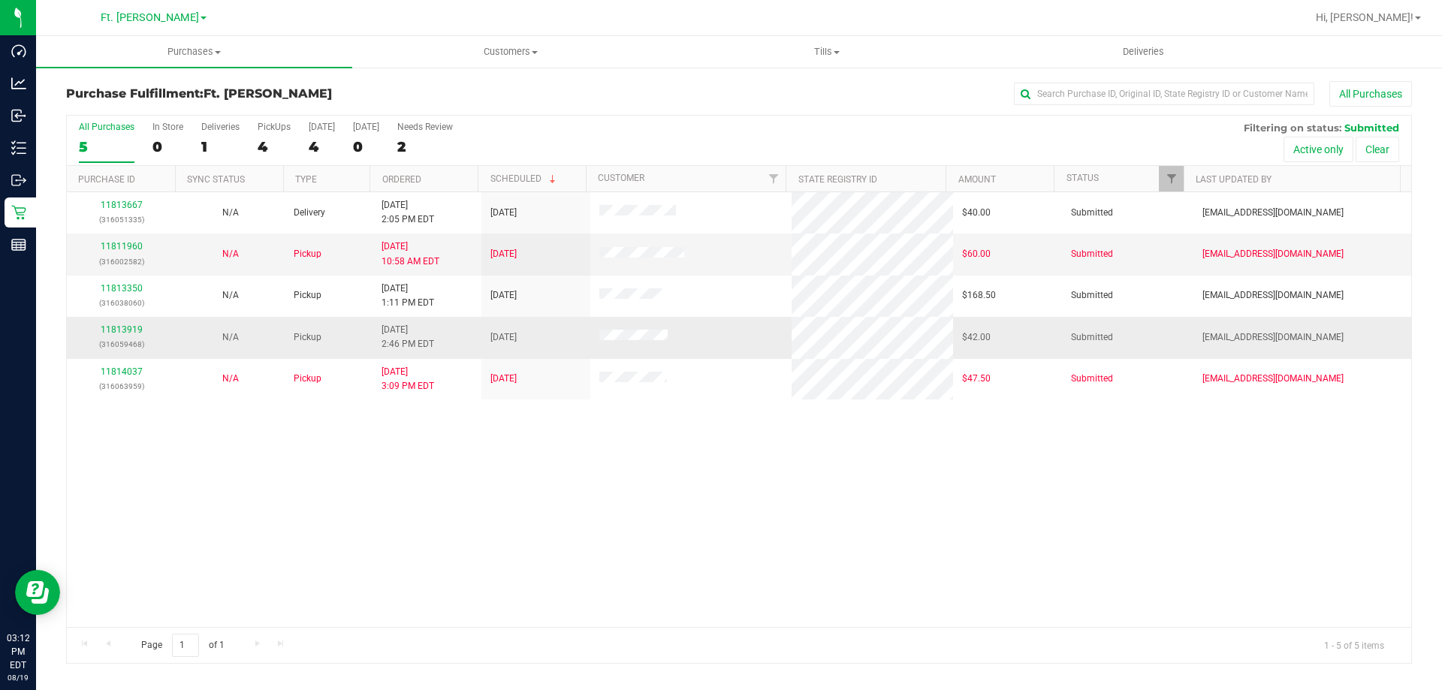
click at [121, 337] on div "11813919 (316059468)" at bounding box center [121, 337] width 91 height 29
click at [121, 334] on link "11813919" at bounding box center [122, 329] width 42 height 11
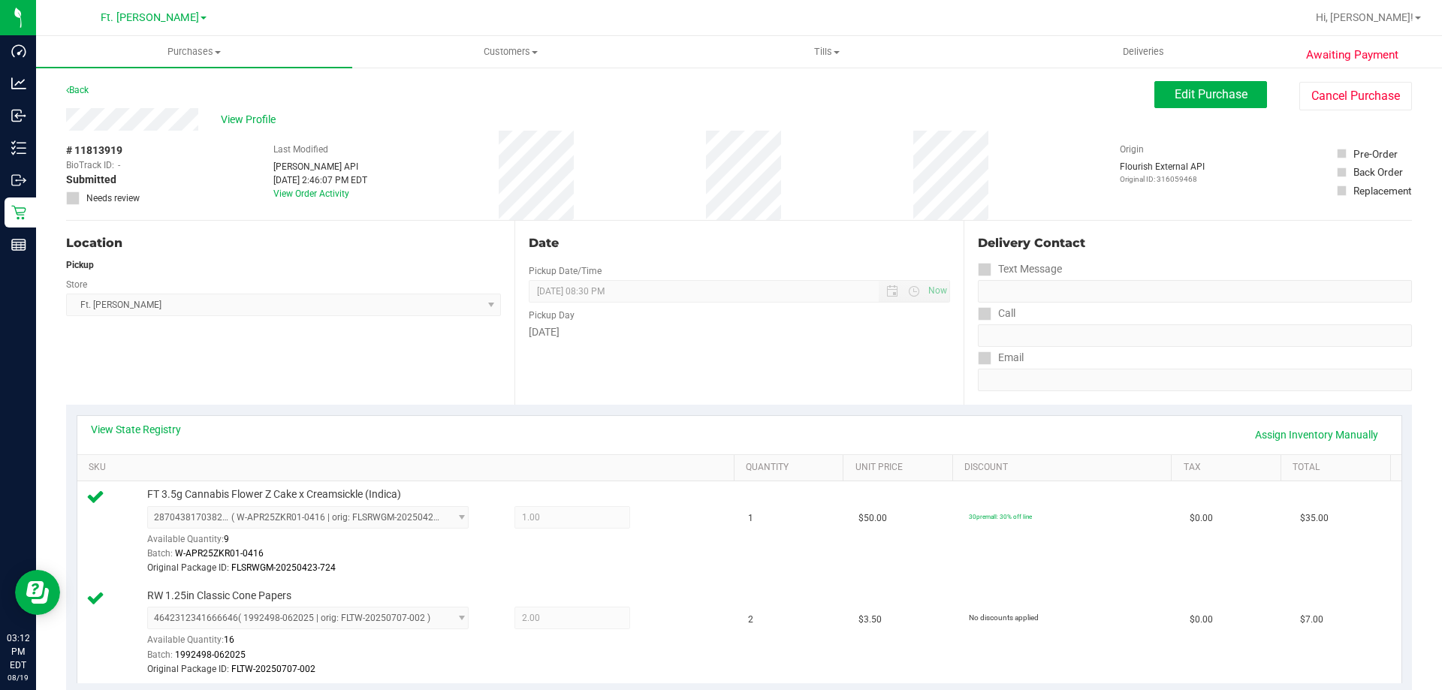
click at [78, 84] on div "Back" at bounding box center [77, 90] width 23 height 18
click at [78, 94] on link "Back" at bounding box center [77, 90] width 23 height 11
